Goal: Task Accomplishment & Management: Manage account settings

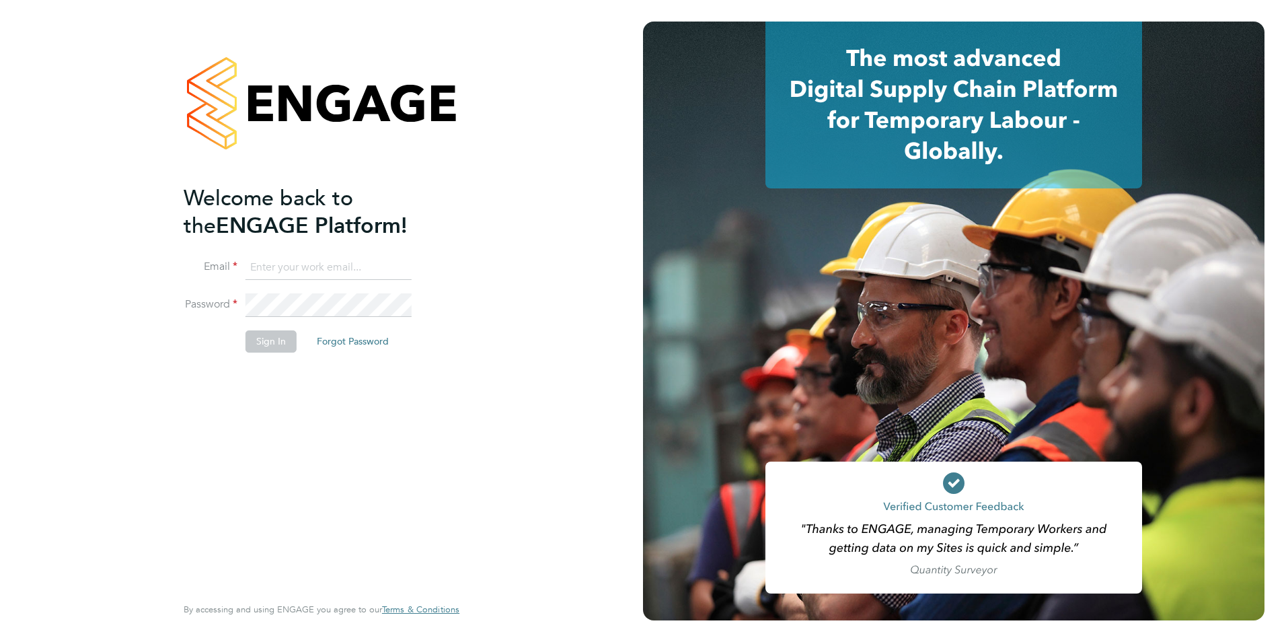
type input "[PERSON_NAME][EMAIL_ADDRESS][PERSON_NAME][DOMAIN_NAME]"
click at [269, 340] on button "Sign In" at bounding box center [271, 341] width 51 height 22
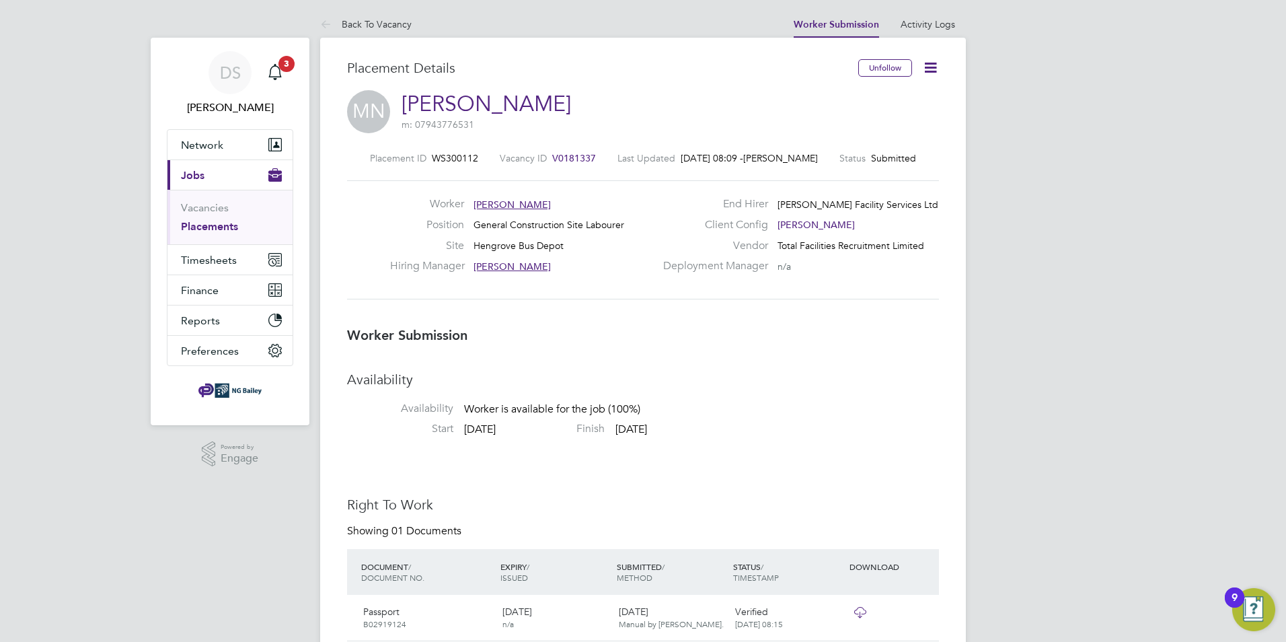
click at [933, 65] on icon at bounding box center [930, 67] width 17 height 17
click at [834, 125] on li "Offer" at bounding box center [874, 125] width 124 height 19
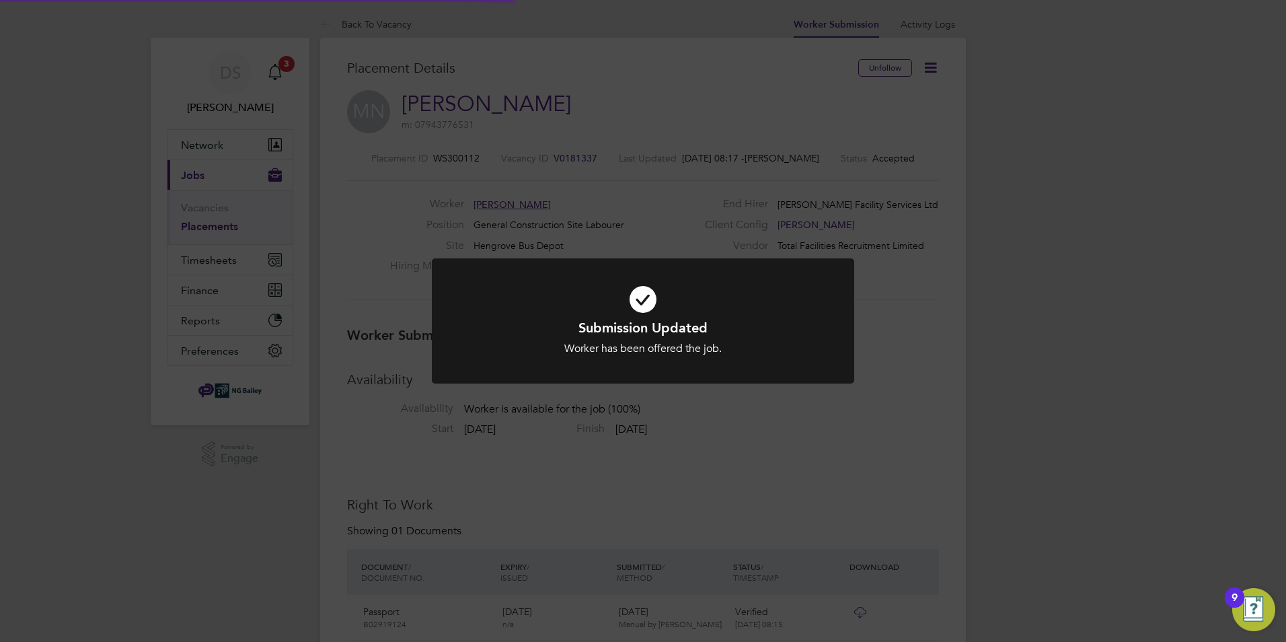
scroll to position [7, 7]
click at [750, 465] on div "Submission Updated Worker has been offered the job. Cancel Okay" at bounding box center [643, 321] width 1286 height 642
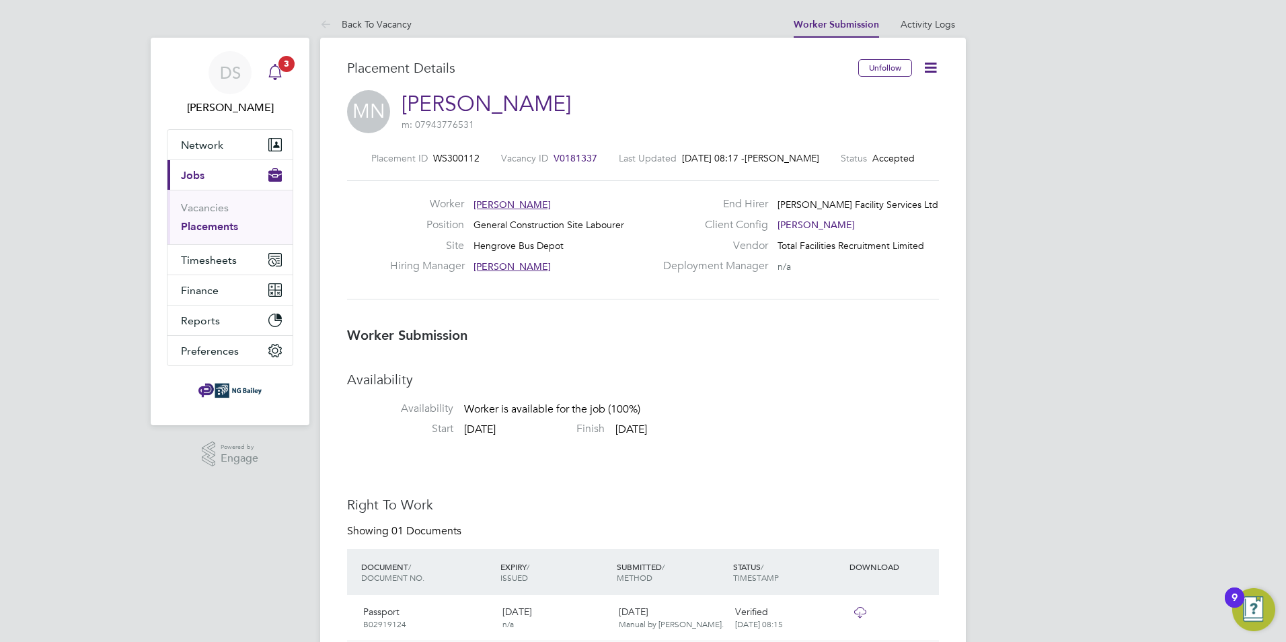
click at [277, 72] on icon "Main navigation" at bounding box center [275, 72] width 16 height 16
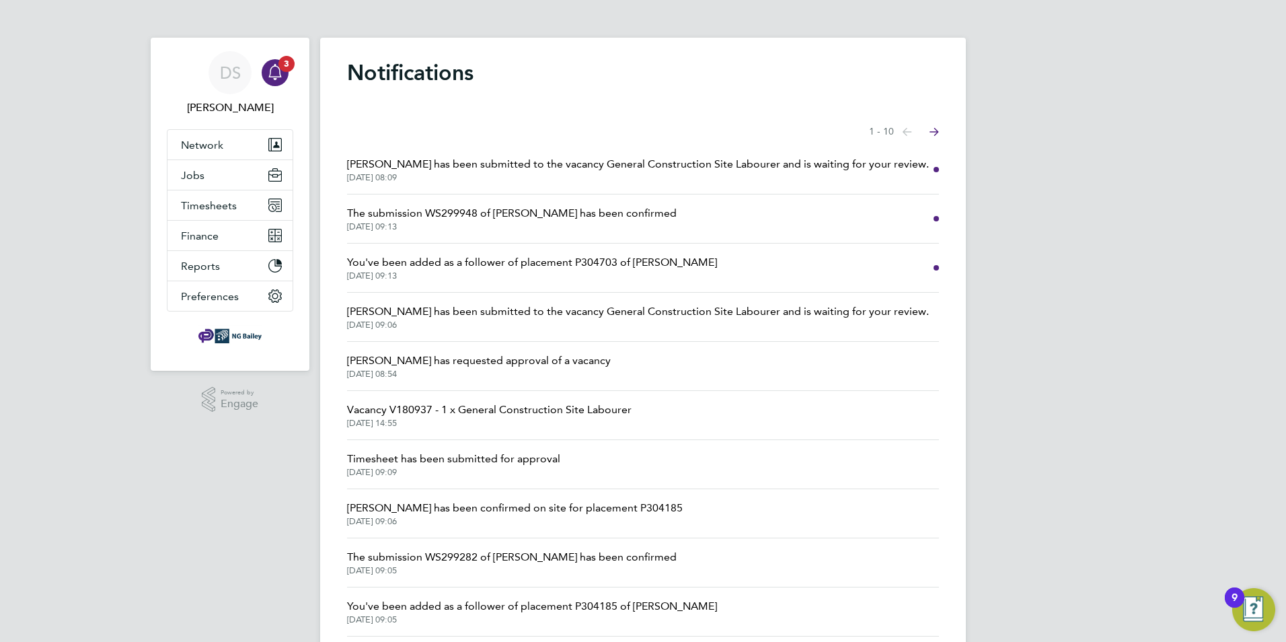
click at [657, 232] on span "26 Sep 2025, 09:13" at bounding box center [512, 226] width 330 height 11
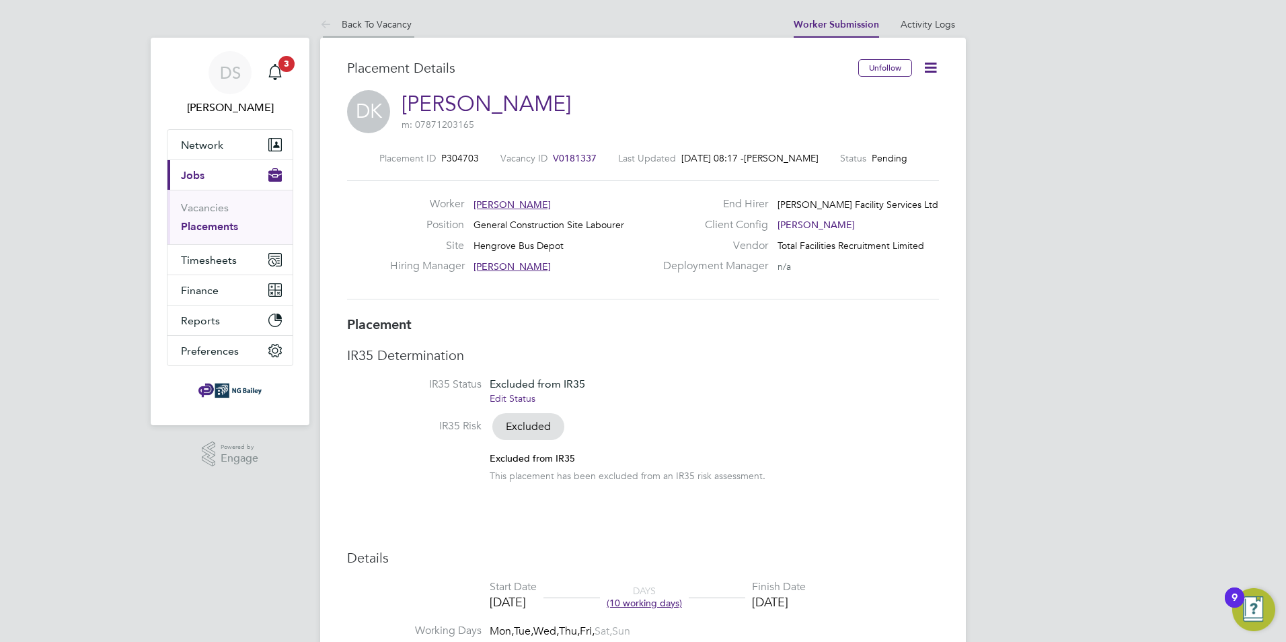
click at [374, 26] on link "Back To Vacancy" at bounding box center [365, 24] width 91 height 12
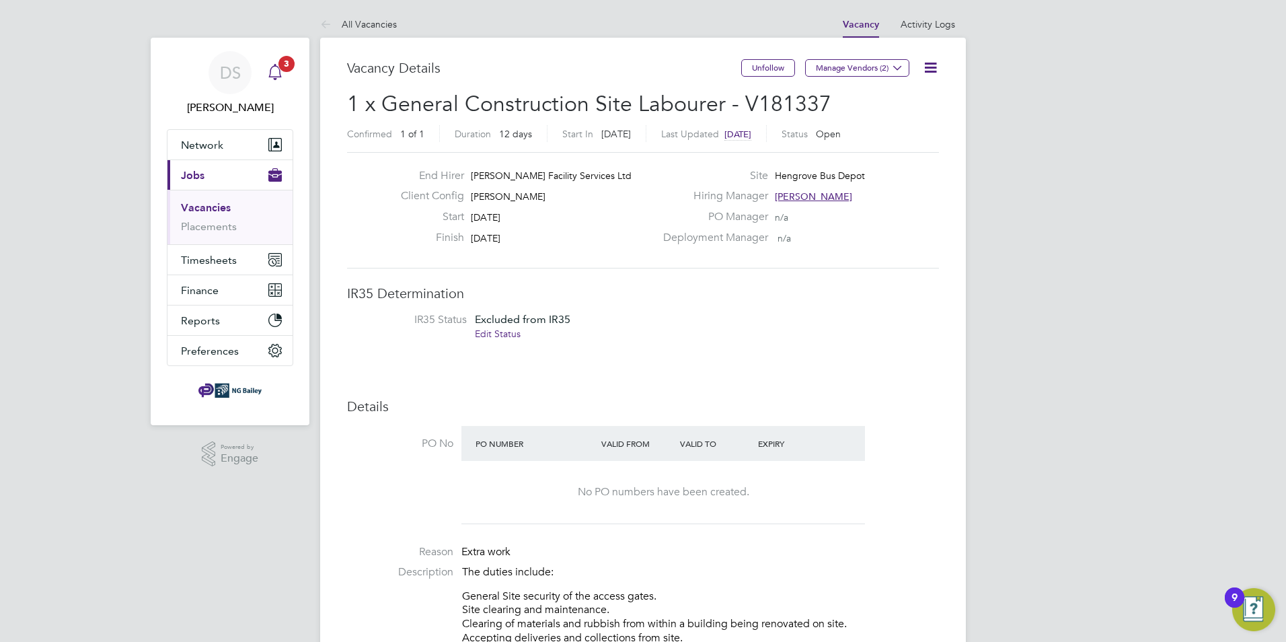
click at [279, 72] on icon "Main navigation" at bounding box center [275, 72] width 16 height 16
